Goal: Task Accomplishment & Management: Manage account settings

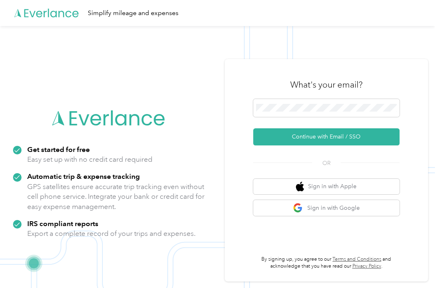
click at [322, 145] on button "Continue with Email / SSO" at bounding box center [326, 136] width 146 height 17
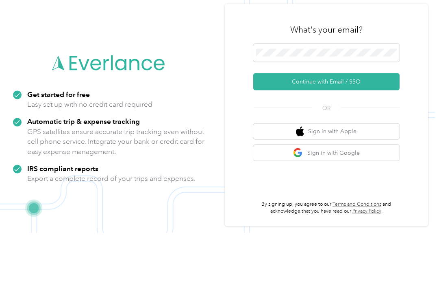
scroll to position [52, 0]
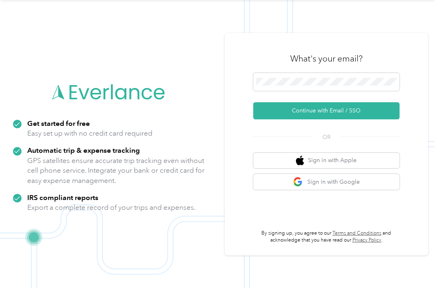
click at [343, 102] on button "Continue with Email / SSO" at bounding box center [326, 110] width 146 height 17
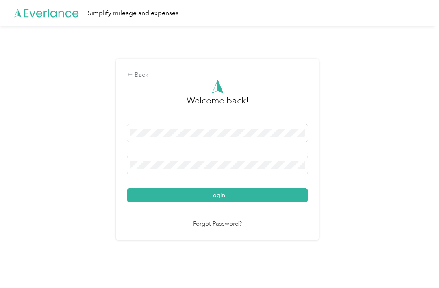
scroll to position [15, 0]
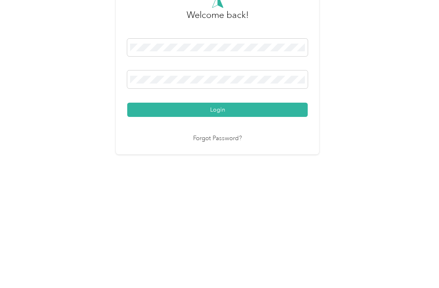
click at [258, 188] on button "Login" at bounding box center [217, 195] width 181 height 14
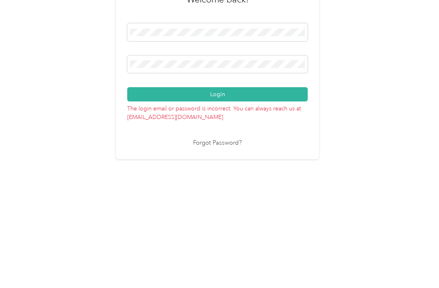
click at [261, 178] on button "Login" at bounding box center [217, 185] width 181 height 14
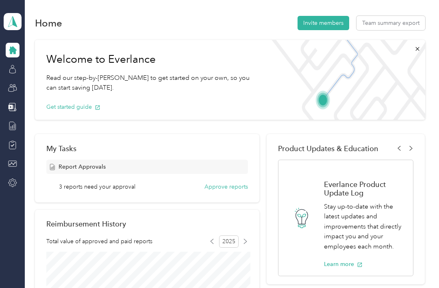
click at [397, 20] on button "Team summary export" at bounding box center [391, 23] width 69 height 14
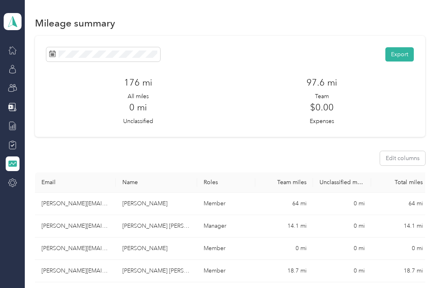
click at [14, 52] on icon at bounding box center [12, 50] width 9 height 9
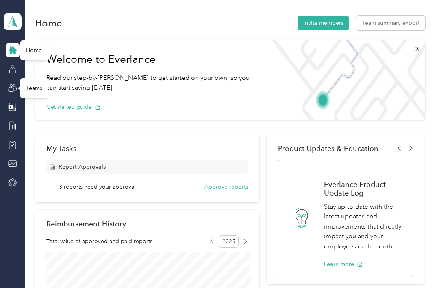
click at [32, 86] on div "Teams" at bounding box center [34, 88] width 28 height 20
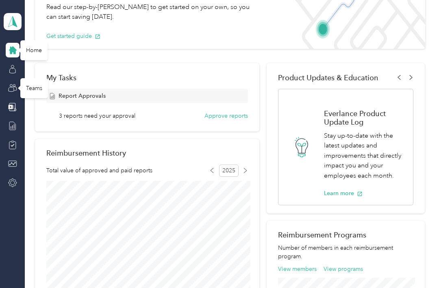
scroll to position [72, 0]
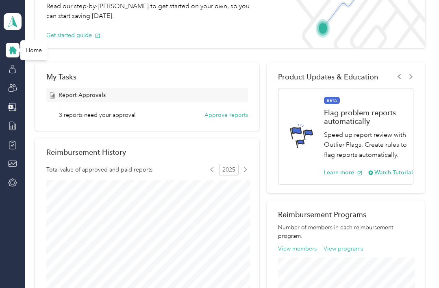
click at [226, 134] on div "My Tasks Report Approvals 3 reports need your approval Approve reports Reimburs…" at bounding box center [147, 281] width 225 height 439
click at [230, 113] on button "Approve reports" at bounding box center [227, 115] width 44 height 9
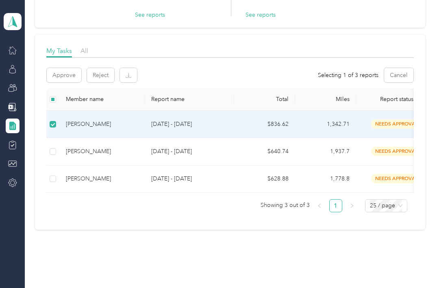
scroll to position [83, 0]
click at [57, 147] on td at bounding box center [52, 151] width 13 height 27
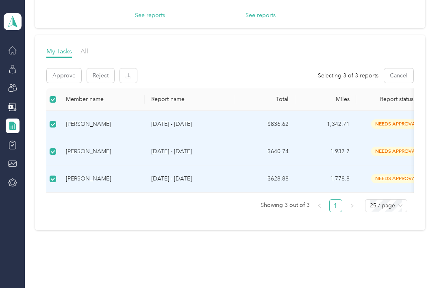
click at [217, 121] on p "[DATE] - [DATE]" at bounding box center [189, 124] width 76 height 9
click at [226, 123] on p "[DATE] - [DATE]" at bounding box center [189, 124] width 76 height 9
click at [395, 119] on span "needs approval" at bounding box center [396, 123] width 51 height 9
click at [87, 52] on span "All" at bounding box center [85, 51] width 8 height 8
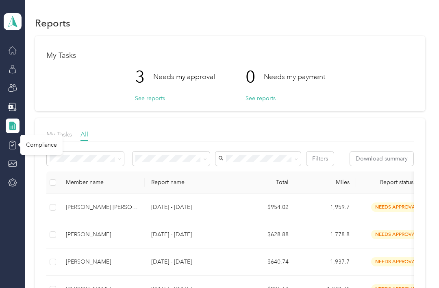
click at [39, 140] on div "Compliance" at bounding box center [41, 145] width 42 height 20
click at [40, 142] on div "Compliance" at bounding box center [41, 145] width 42 height 20
click at [2, 157] on aside "Ron Locke Team dashboard" at bounding box center [12, 144] width 25 height 288
click at [1, 156] on aside "Ron Locke Team dashboard" at bounding box center [12, 144] width 25 height 288
click at [35, 147] on div "Compliance" at bounding box center [41, 145] width 42 height 20
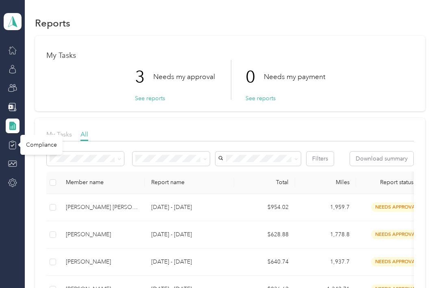
click at [49, 144] on div "Compliance" at bounding box center [41, 145] width 42 height 20
click at [43, 142] on div "Compliance" at bounding box center [41, 145] width 42 height 20
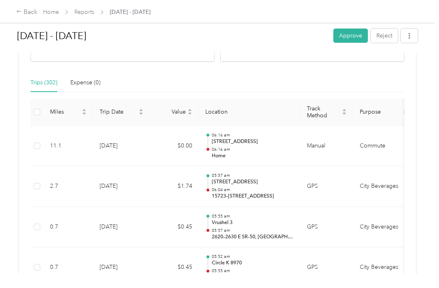
scroll to position [168, 0]
click at [349, 34] on button "Approve" at bounding box center [351, 35] width 35 height 14
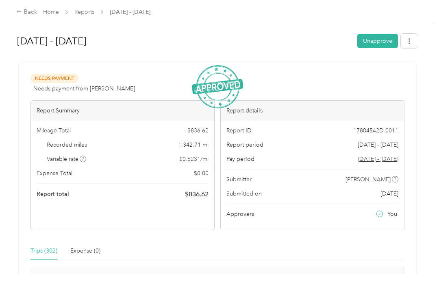
scroll to position [0, 0]
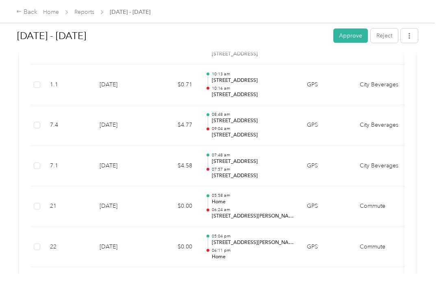
scroll to position [8891, 0]
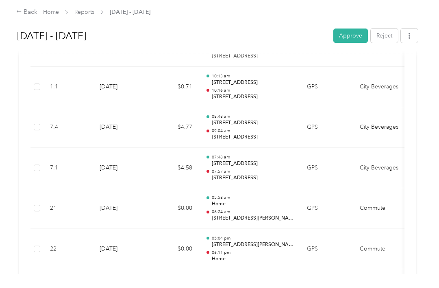
click at [405, 229] on td "Commute" at bounding box center [384, 249] width 61 height 41
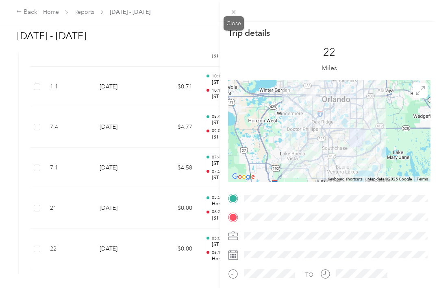
click at [238, 11] on span at bounding box center [233, 11] width 11 height 11
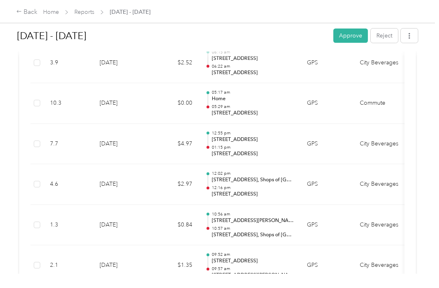
scroll to position [9805, 0]
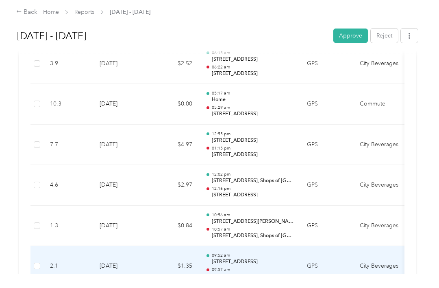
click at [395, 246] on td "City Beverages" at bounding box center [384, 266] width 61 height 41
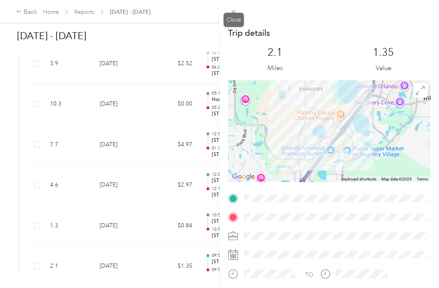
click at [236, 11] on icon at bounding box center [233, 12] width 7 height 7
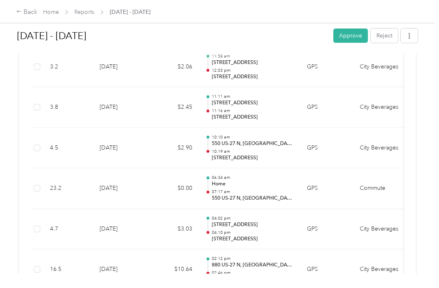
scroll to position [6724, 0]
click at [402, 209] on td "City Beverages" at bounding box center [384, 229] width 61 height 41
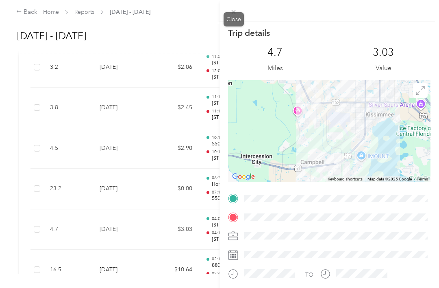
click at [238, 13] on span at bounding box center [233, 11] width 11 height 11
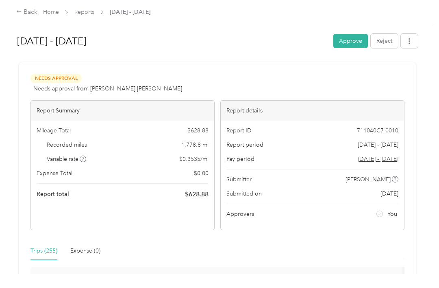
scroll to position [0, 0]
click at [352, 41] on button "Approve" at bounding box center [351, 41] width 35 height 14
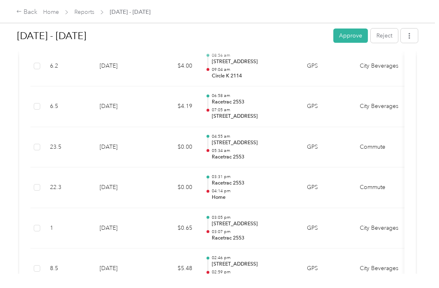
scroll to position [4930, 0]
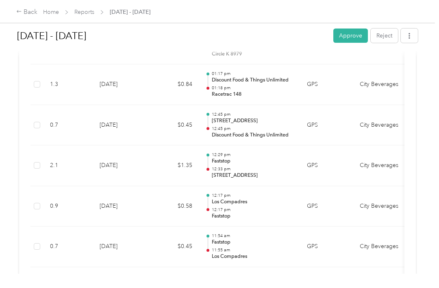
click at [400, 186] on td "City Beverages" at bounding box center [384, 206] width 61 height 41
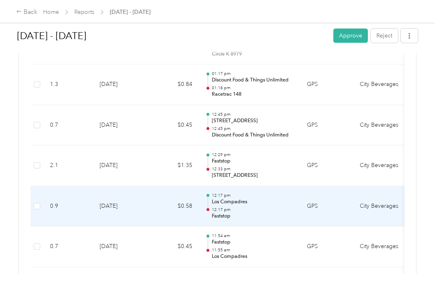
scroll to position [3427, 0]
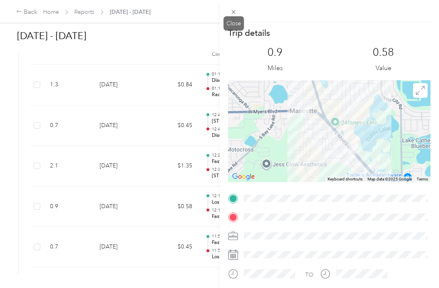
click at [239, 11] on span at bounding box center [233, 11] width 11 height 11
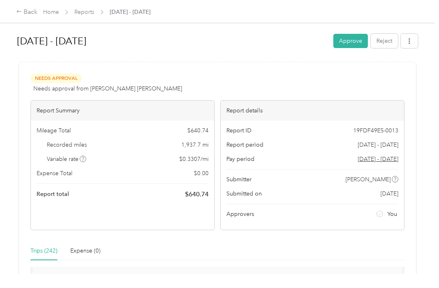
scroll to position [0, 0]
click at [352, 41] on button "Approve" at bounding box center [351, 41] width 35 height 14
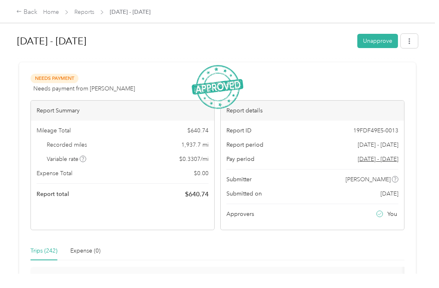
click at [55, 12] on link "Home" at bounding box center [51, 12] width 16 height 7
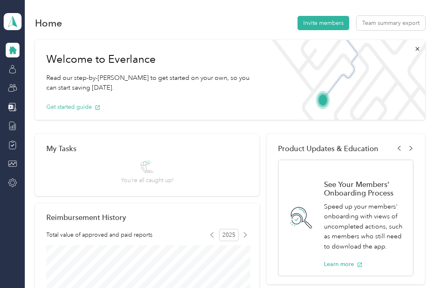
click at [402, 23] on button "Team summary export" at bounding box center [391, 23] width 69 height 14
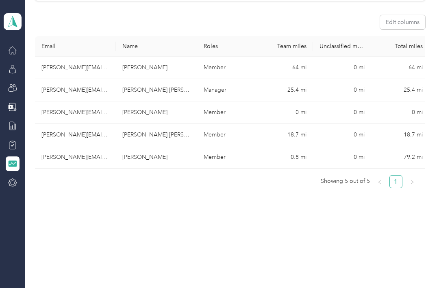
scroll to position [135, 0]
click at [0, 121] on aside "[PERSON_NAME] Team dashboard" at bounding box center [12, 144] width 25 height 288
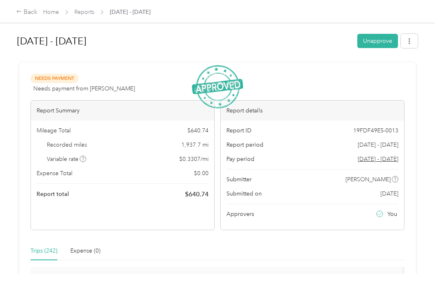
click at [56, 13] on link "Home" at bounding box center [51, 12] width 16 height 7
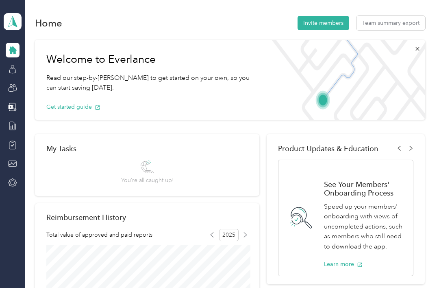
click at [395, 25] on button "Team summary export" at bounding box center [391, 23] width 69 height 14
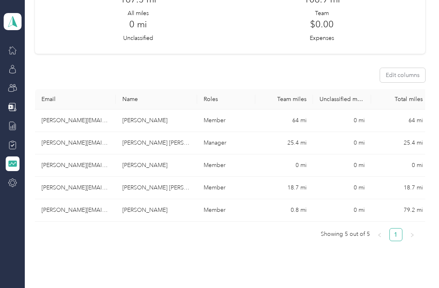
scroll to position [106, 0]
